Goal: Task Accomplishment & Management: Use online tool/utility

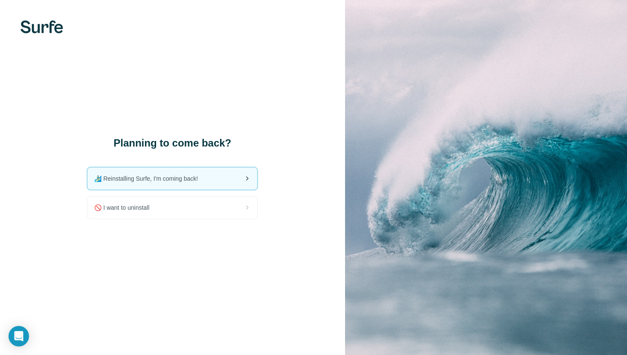
click at [221, 179] on div "🏄🏻‍♂️ Reinstalling Surfe, I'm coming back!" at bounding box center [172, 178] width 170 height 22
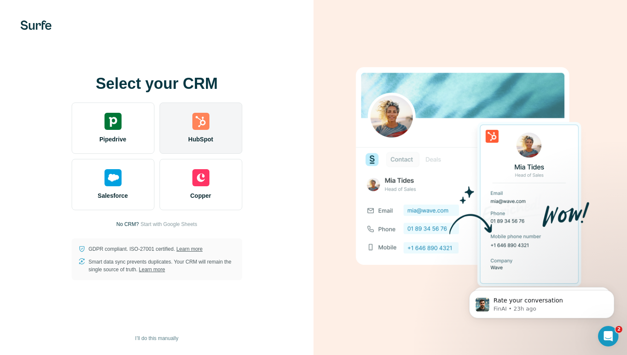
click at [194, 132] on div "HubSpot" at bounding box center [201, 127] width 83 height 51
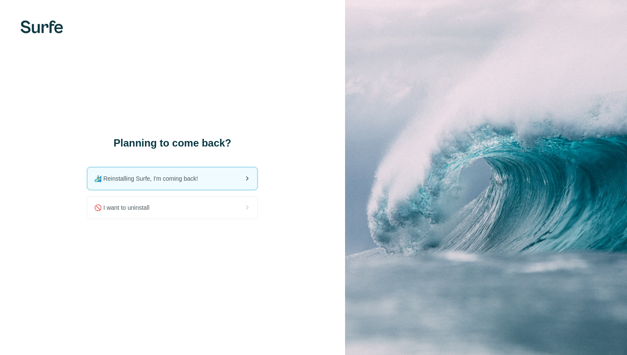
click at [159, 178] on span "🏄🏻‍♂️ Reinstalling Surfe, I'm coming back!" at bounding box center [149, 178] width 111 height 9
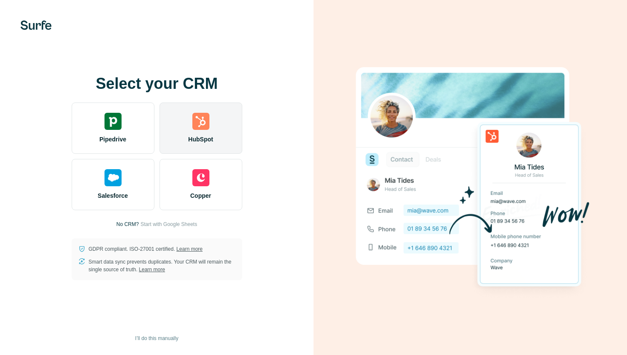
click at [198, 124] on div at bounding box center [200, 121] width 17 height 17
